Goal: Contribute content: Add original content to the website for others to see

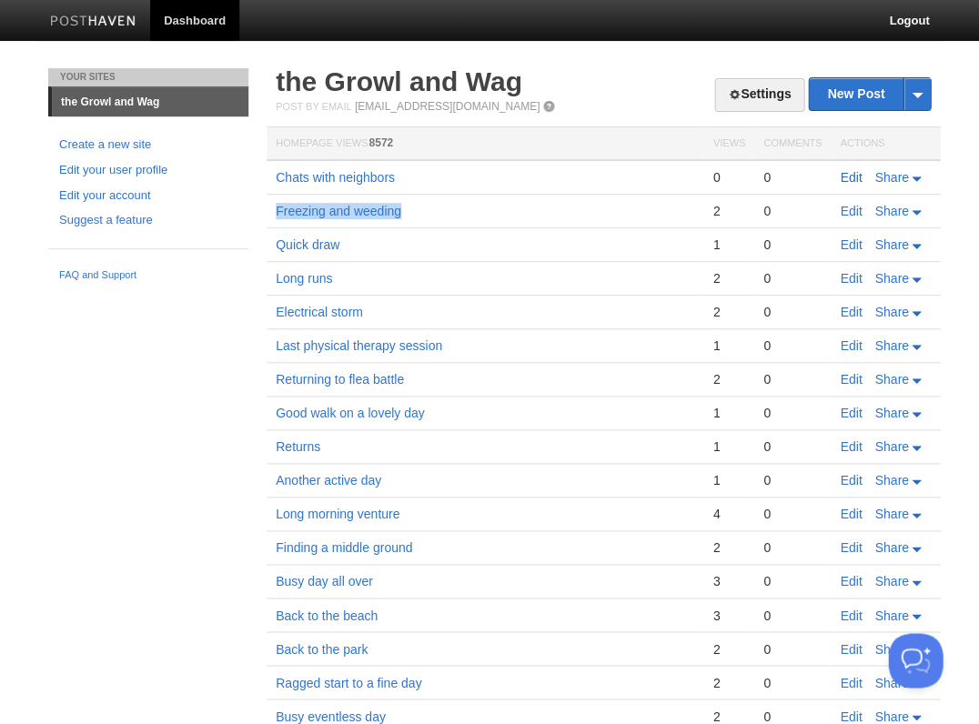
click at [844, 172] on link "Edit" at bounding box center [851, 177] width 22 height 15
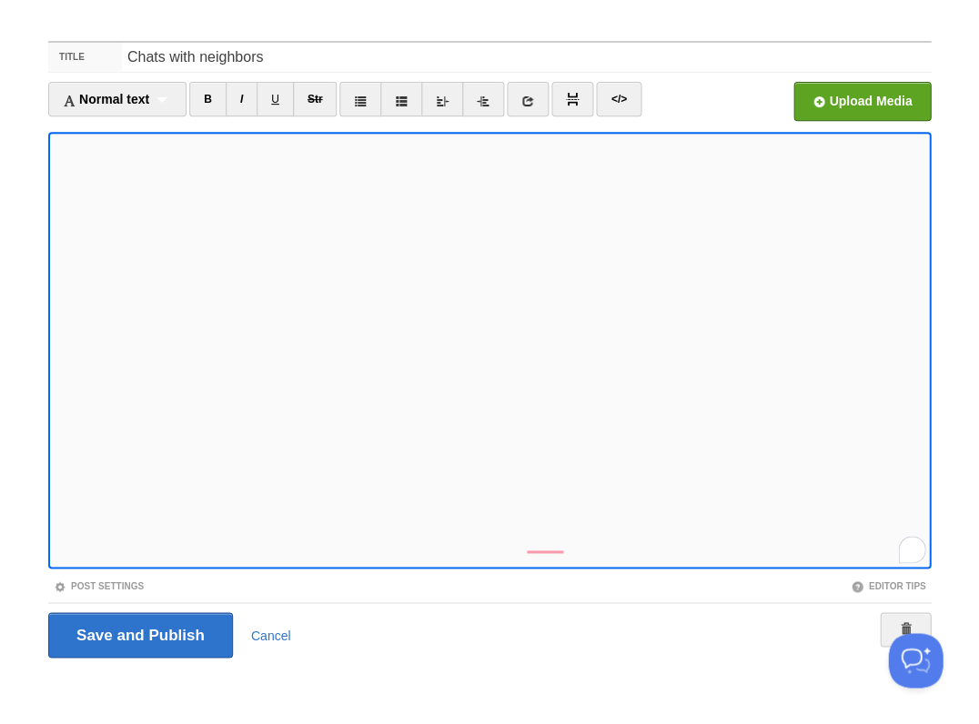
scroll to position [882, 0]
click at [138, 633] on input "Save and Publish" at bounding box center [140, 634] width 185 height 45
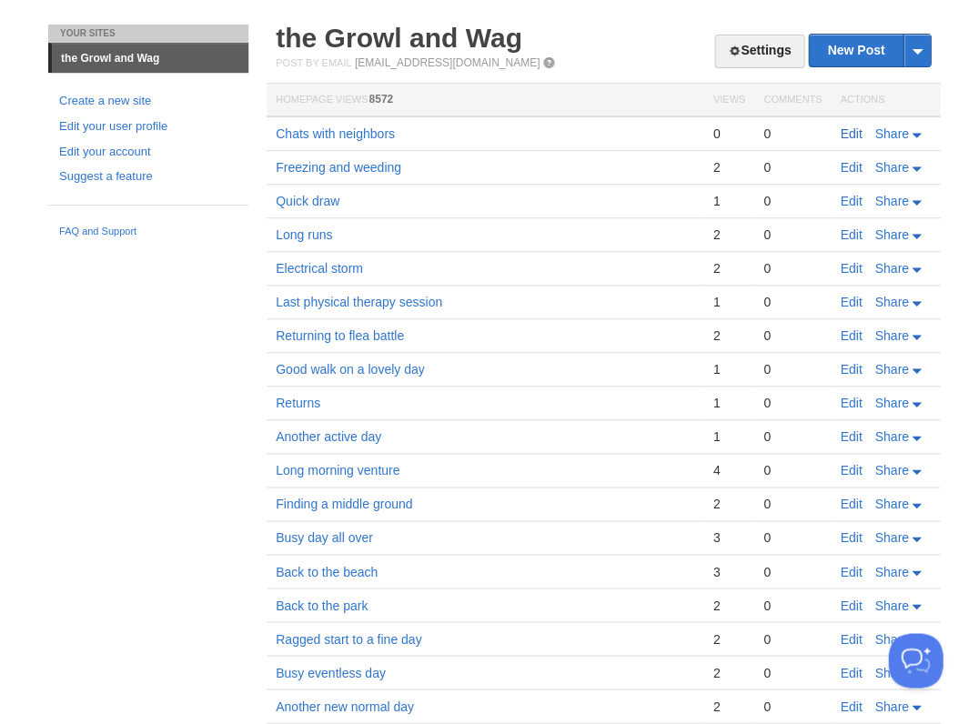
click at [843, 126] on link "Edit" at bounding box center [851, 133] width 22 height 15
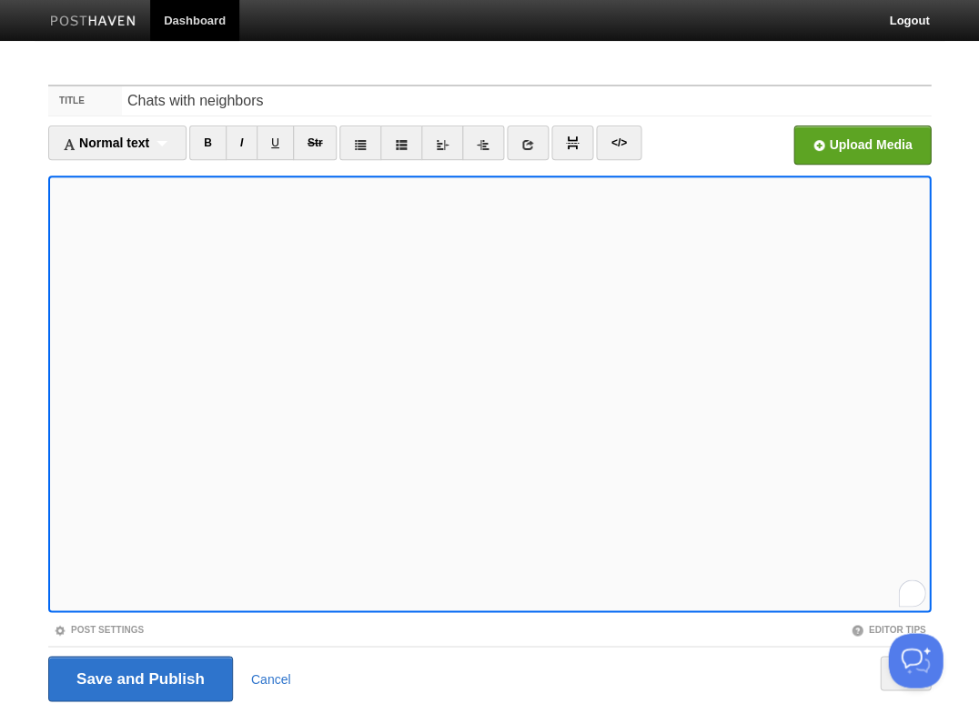
scroll to position [3, 0]
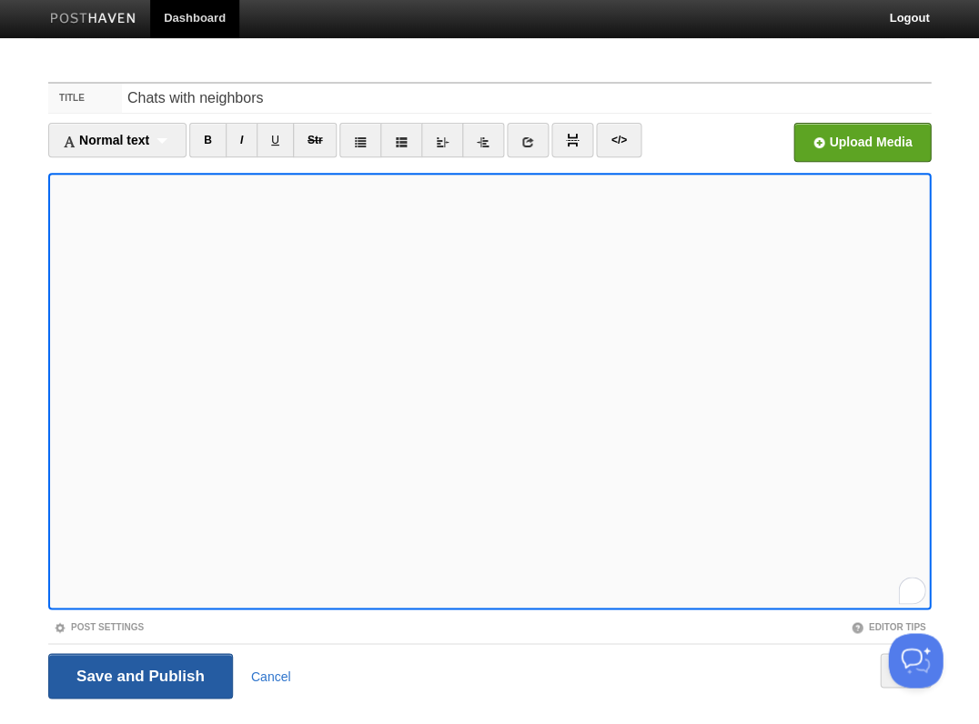
click at [138, 673] on input "Save and Publish" at bounding box center [140, 675] width 185 height 45
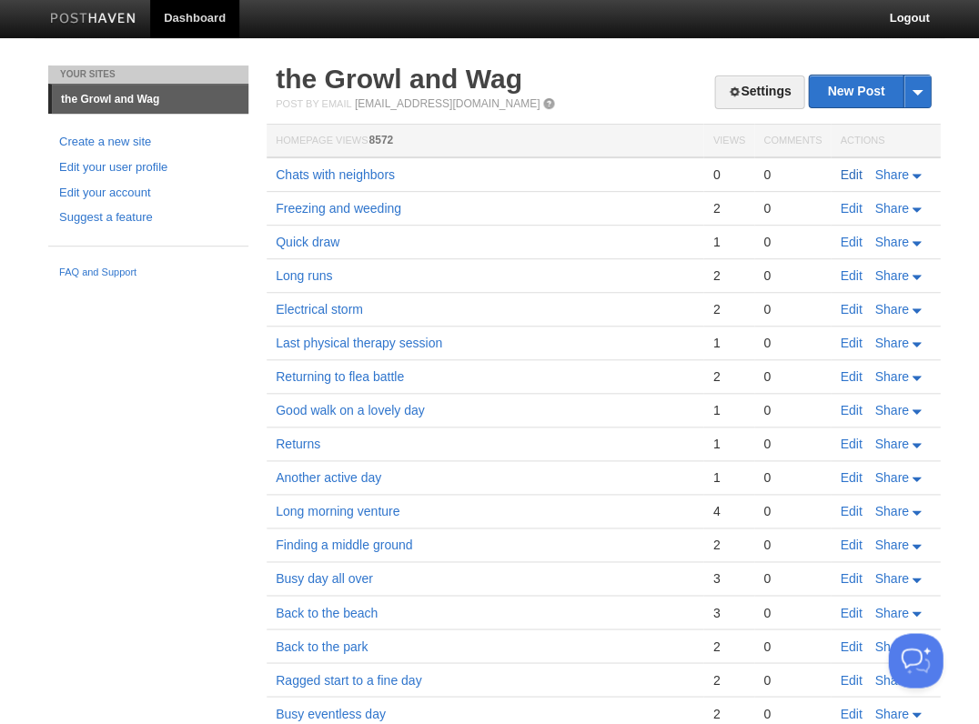
click at [846, 167] on link "Edit" at bounding box center [851, 174] width 22 height 15
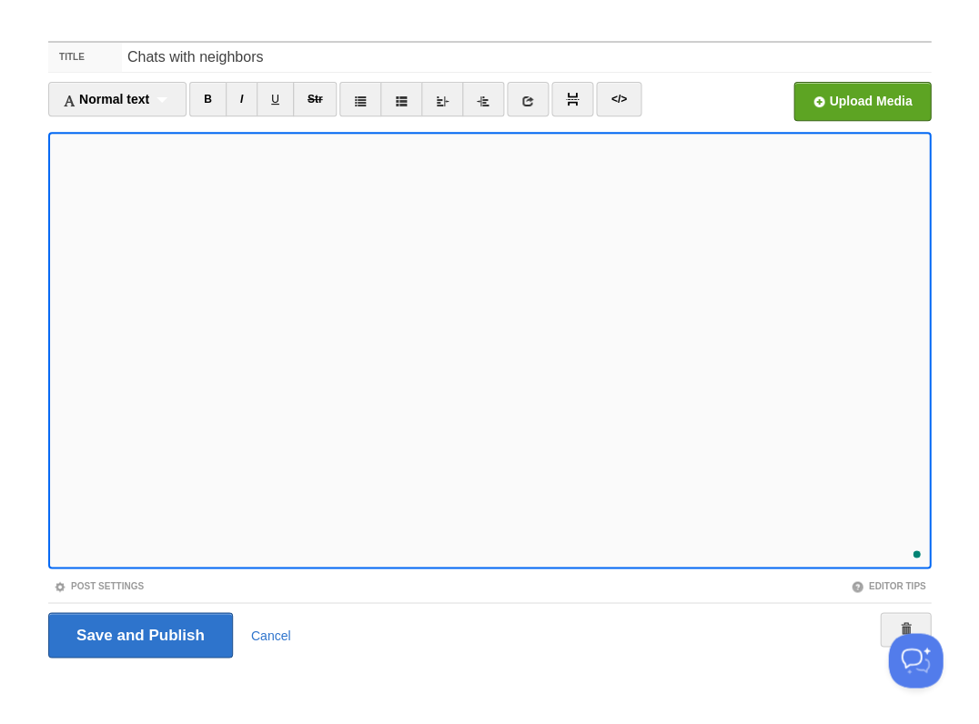
scroll to position [900, 0]
click at [138, 633] on input "Save and Publish" at bounding box center [140, 634] width 185 height 45
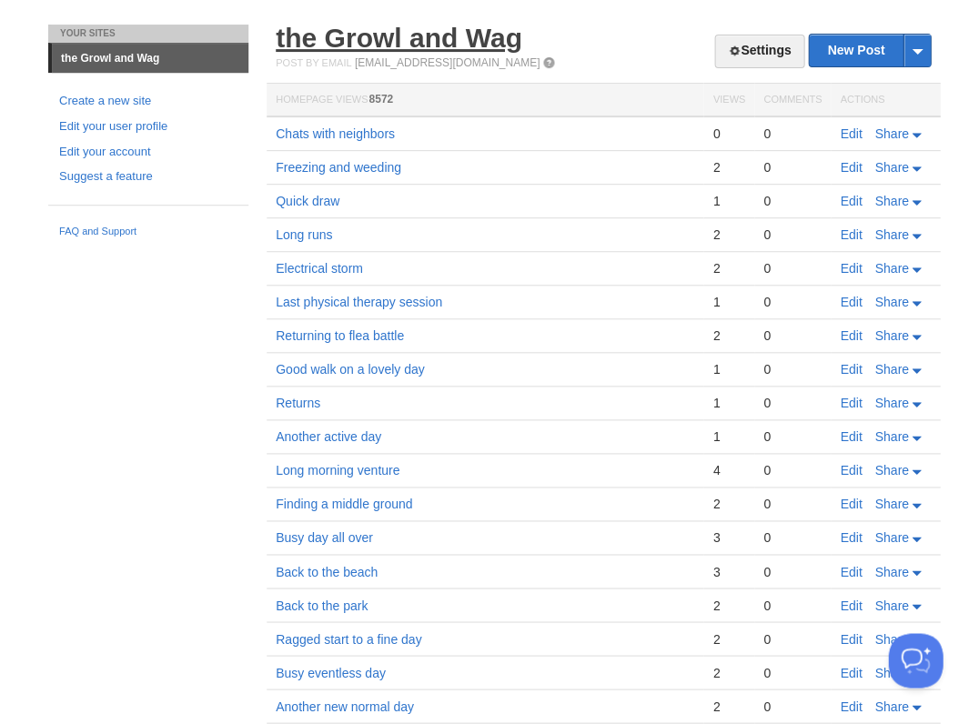
click at [306, 33] on link "the Growl and Wag" at bounding box center [399, 38] width 247 height 30
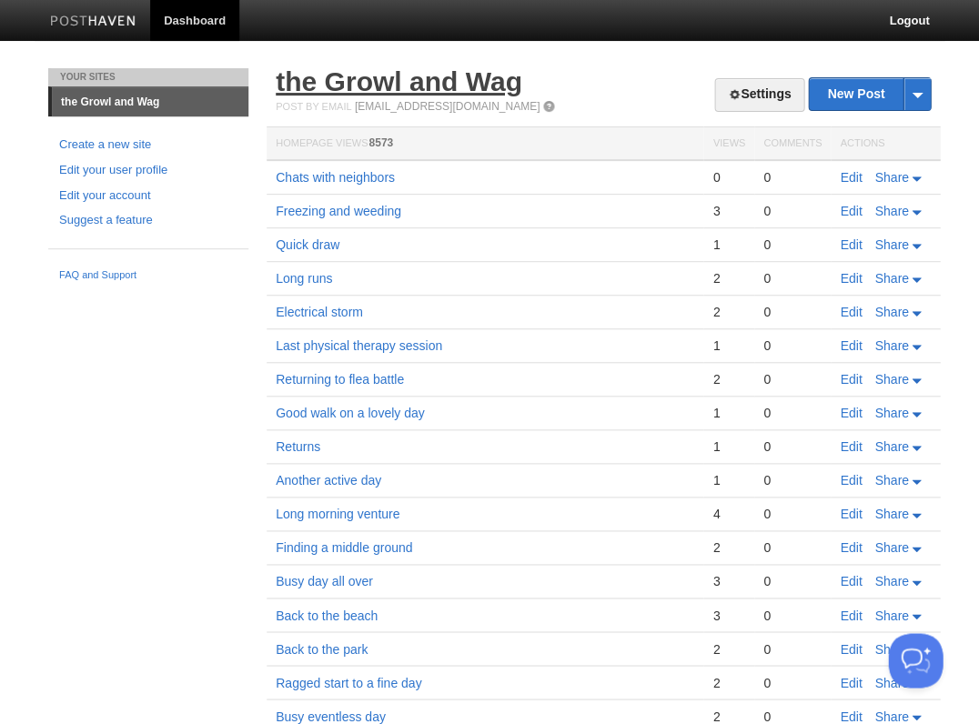
click at [426, 86] on link "the Growl and Wag" at bounding box center [399, 81] width 247 height 30
click at [156, 51] on body "Dashboard Logout Your Sites the Growl and Wag Create a new site Edit your user …" at bounding box center [489, 450] width 979 height 901
click at [844, 178] on link "Edit" at bounding box center [851, 177] width 22 height 15
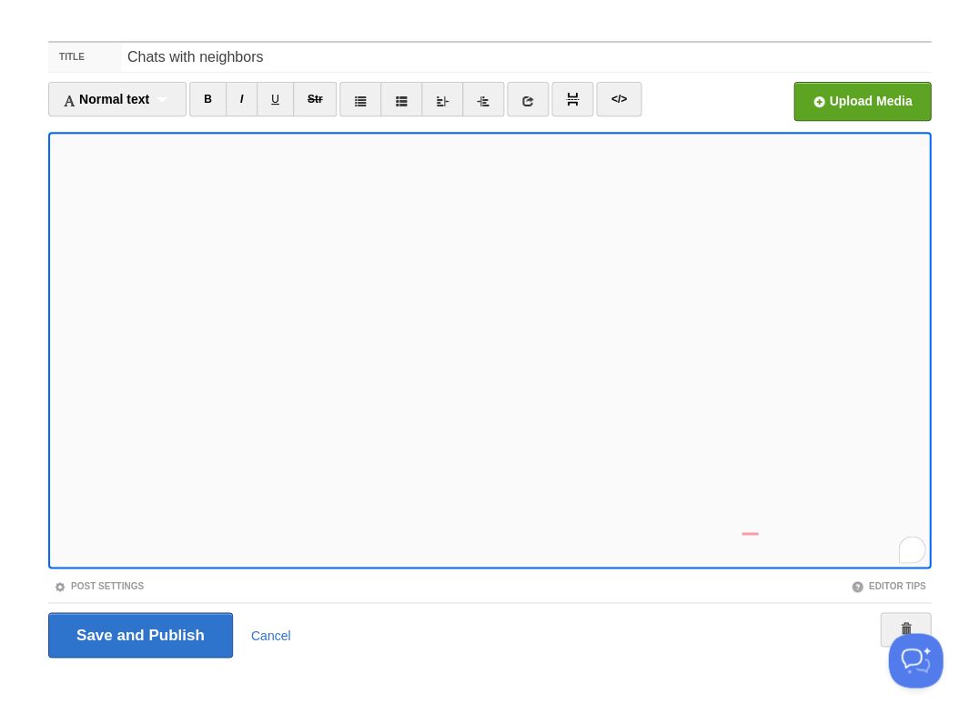
scroll to position [932, 0]
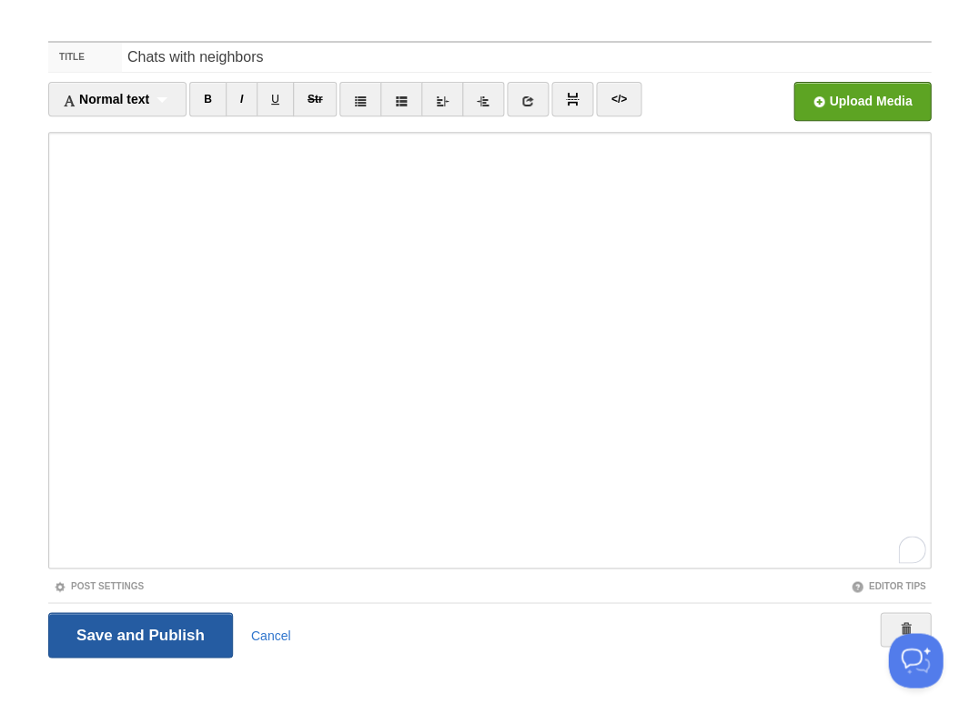
click at [138, 633] on input "Save and Publish" at bounding box center [140, 634] width 185 height 45
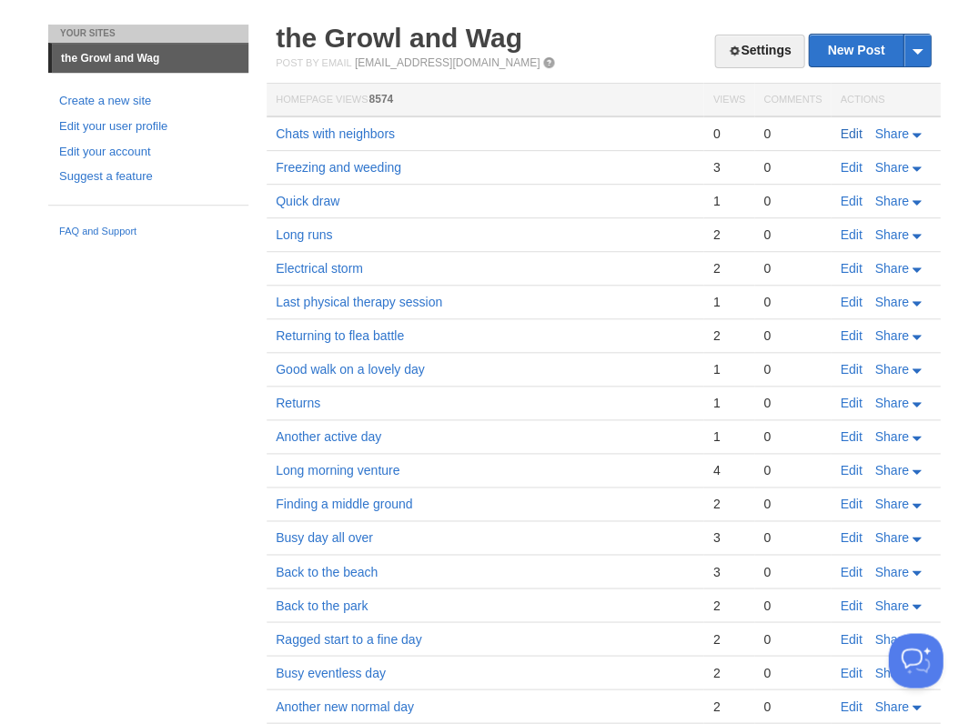
click at [842, 137] on link "Edit" at bounding box center [851, 133] width 22 height 15
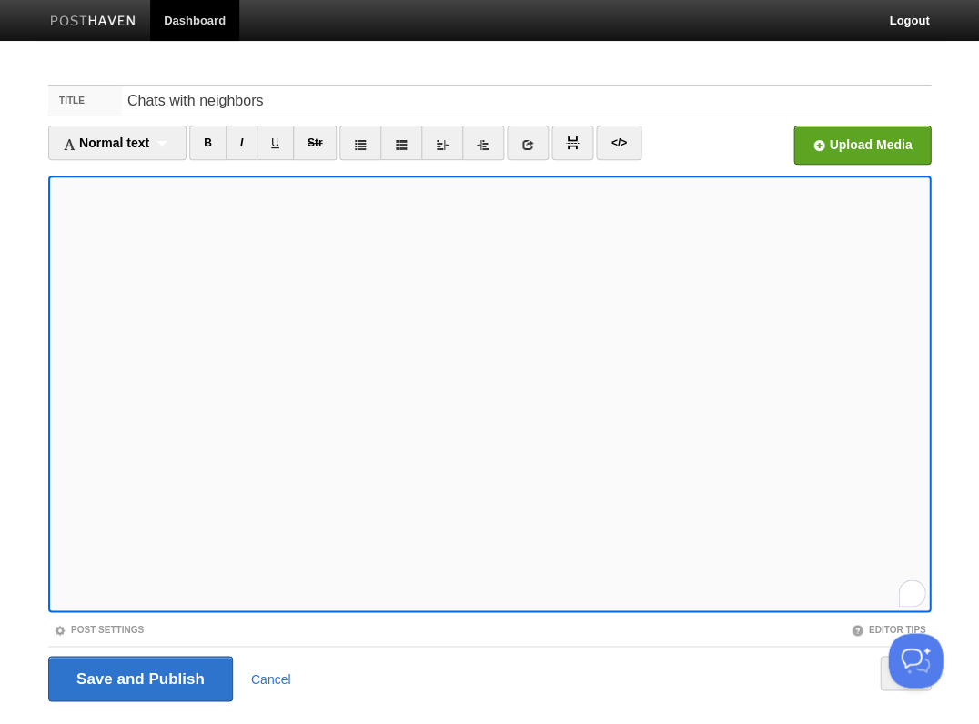
scroll to position [44, 0]
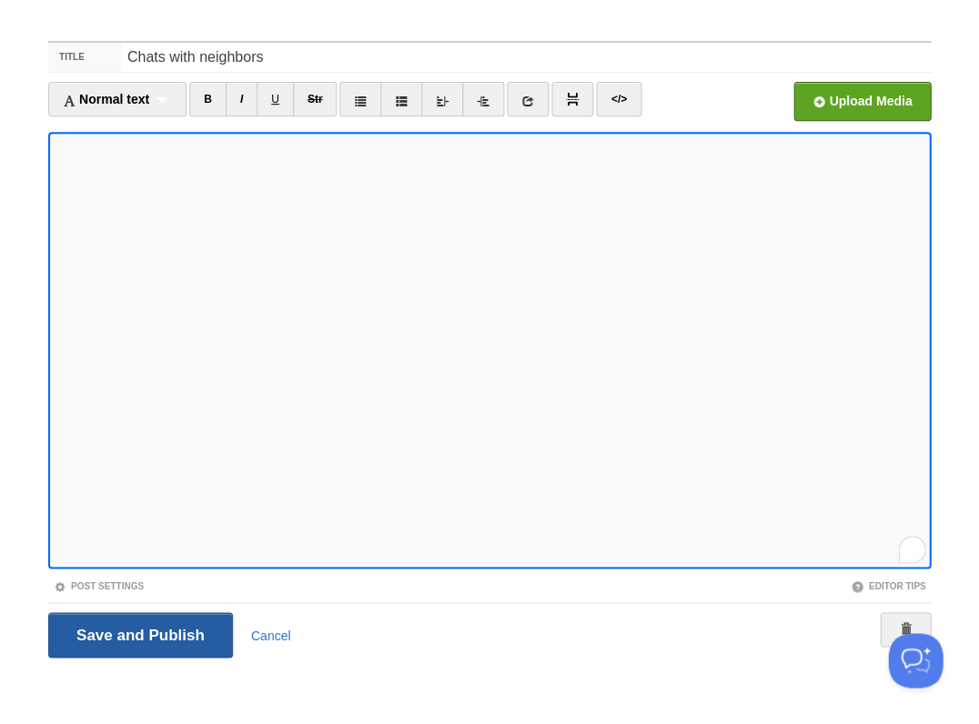
click at [138, 633] on input "Save and Publish" at bounding box center [140, 634] width 185 height 45
